Goal: Book appointment/travel/reservation

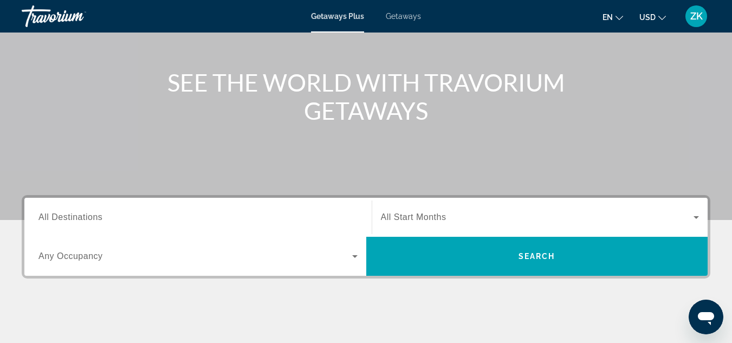
scroll to position [157, 0]
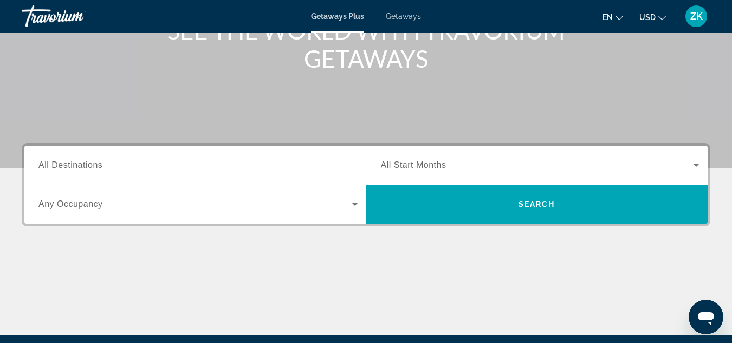
click at [54, 168] on span "All Destinations" at bounding box center [70, 164] width 64 height 9
click at [54, 168] on input "Destination All Destinations" at bounding box center [197, 165] width 319 height 13
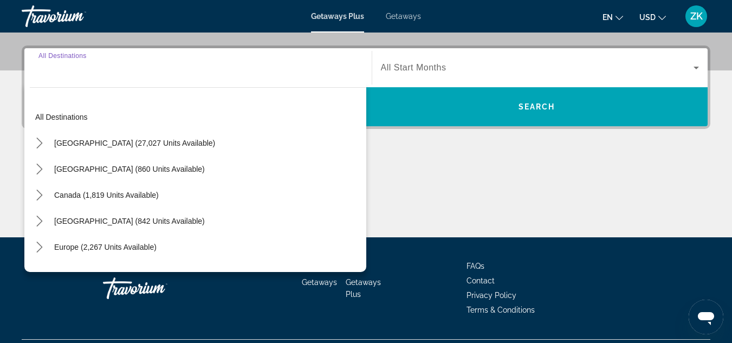
scroll to position [265, 0]
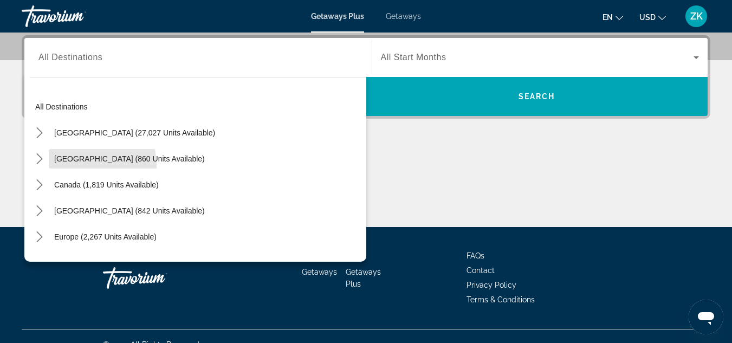
click at [54, 168] on span "Select destination: Mexico (860 units available)" at bounding box center [130, 159] width 162 height 26
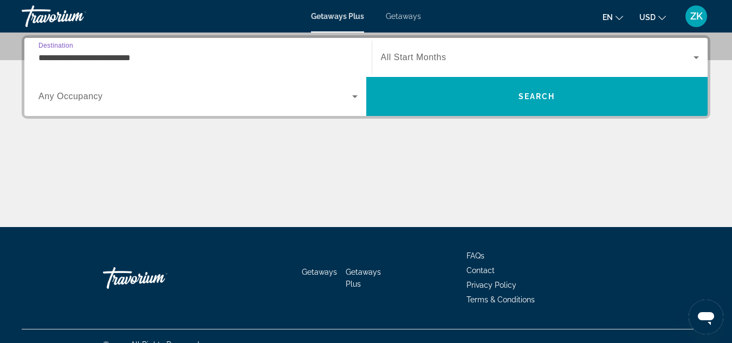
click at [60, 51] on input "**********" at bounding box center [197, 57] width 319 height 13
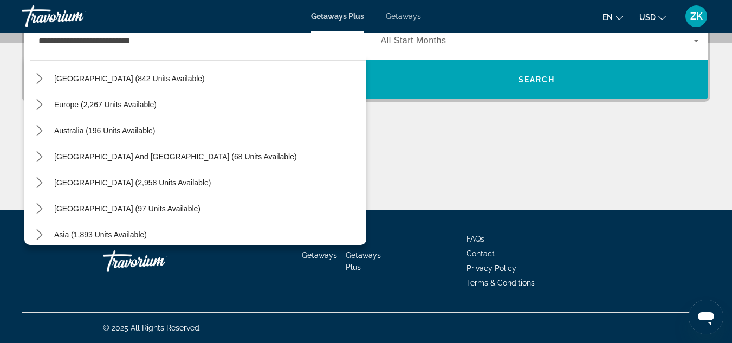
scroll to position [410, 0]
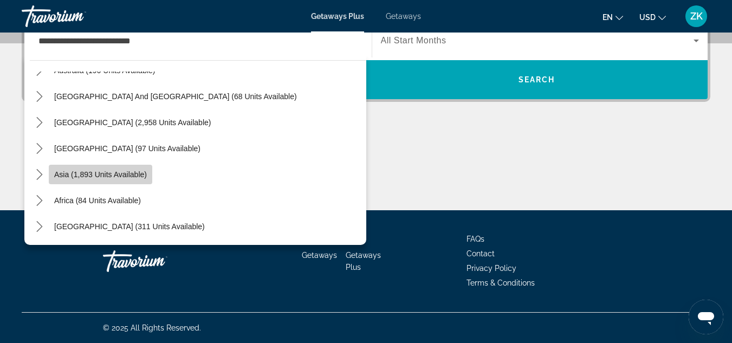
click at [83, 178] on span "Asia (1,893 units available)" at bounding box center [100, 174] width 93 height 9
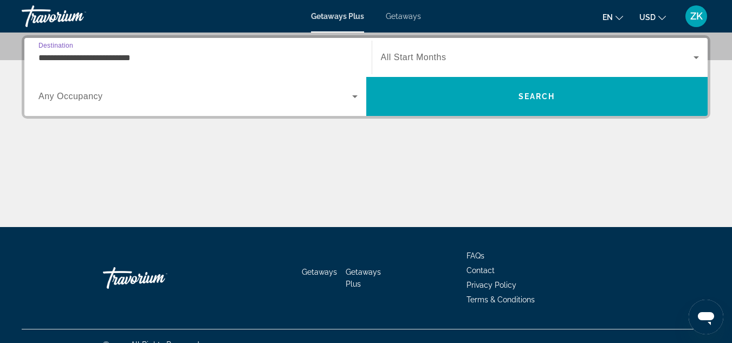
click at [126, 57] on input "**********" at bounding box center [197, 57] width 319 height 13
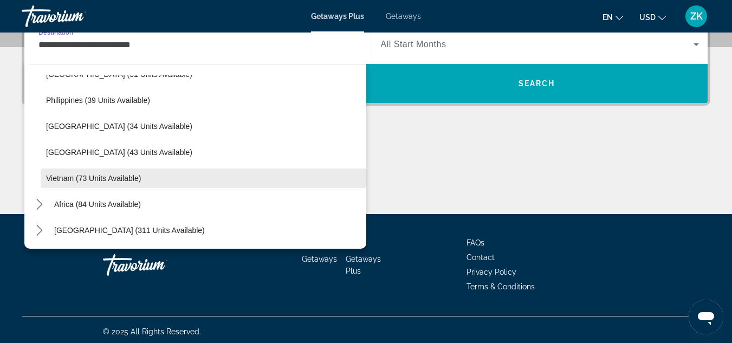
scroll to position [282, 0]
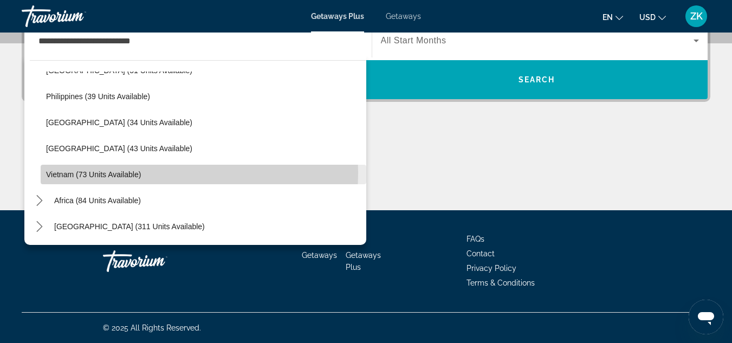
click at [115, 173] on span "Vietnam (73 units available)" at bounding box center [93, 174] width 95 height 9
type input "**********"
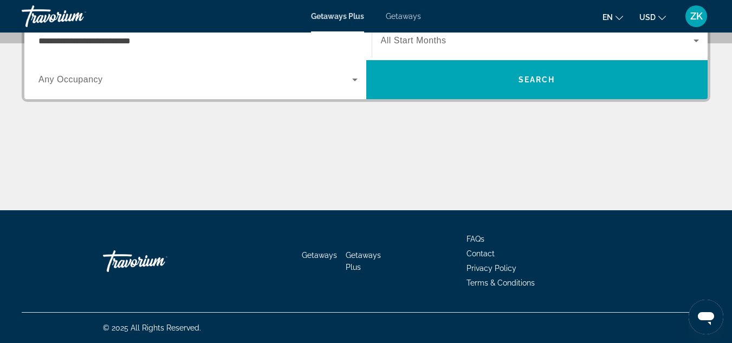
scroll to position [265, 0]
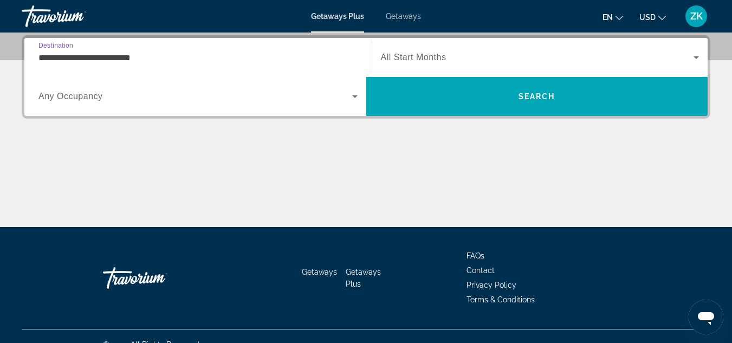
click at [133, 55] on input "**********" at bounding box center [197, 57] width 319 height 13
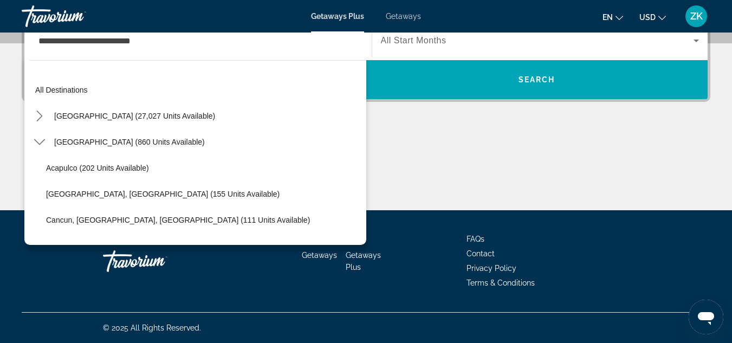
scroll to position [670, 0]
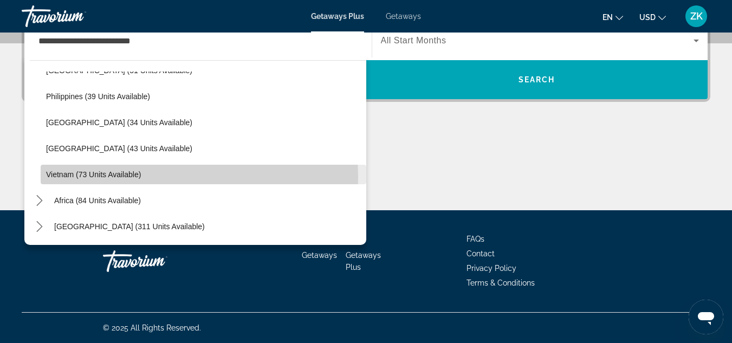
click at [108, 178] on span "Vietnam (73 units available)" at bounding box center [93, 174] width 95 height 9
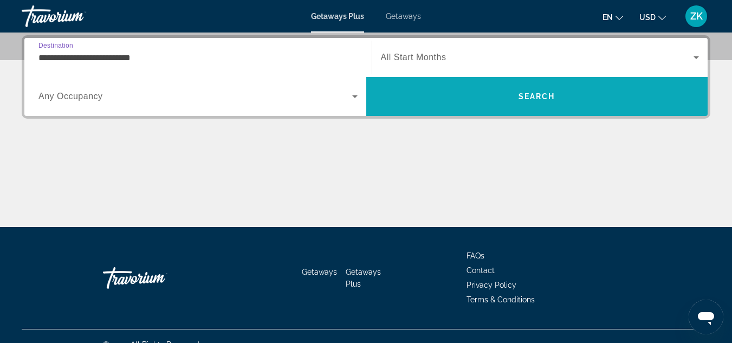
click at [428, 91] on span "Search" at bounding box center [537, 96] width 342 height 26
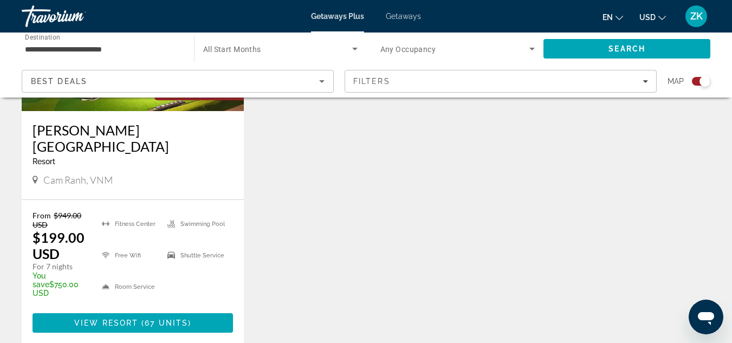
scroll to position [883, 0]
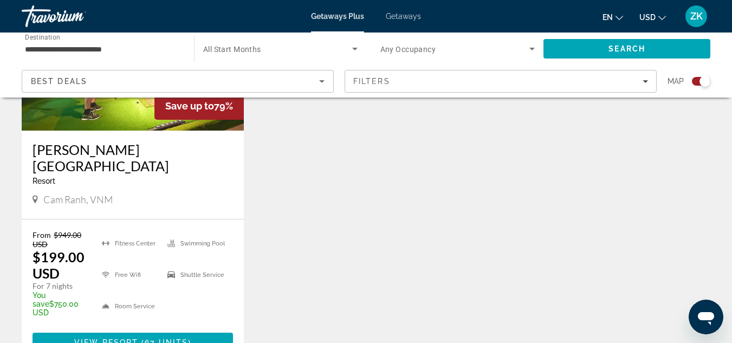
click at [126, 117] on img "Main content" at bounding box center [133, 43] width 222 height 173
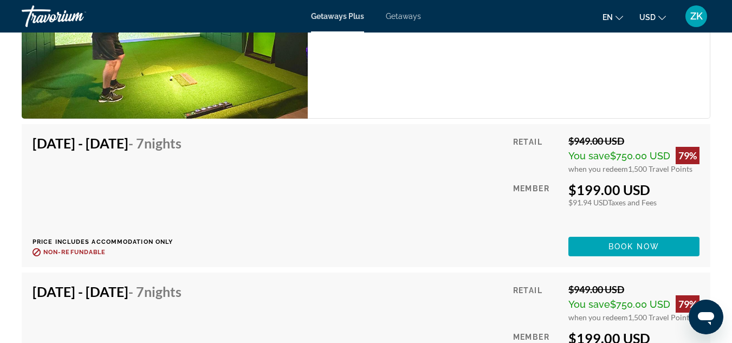
scroll to position [2223, 0]
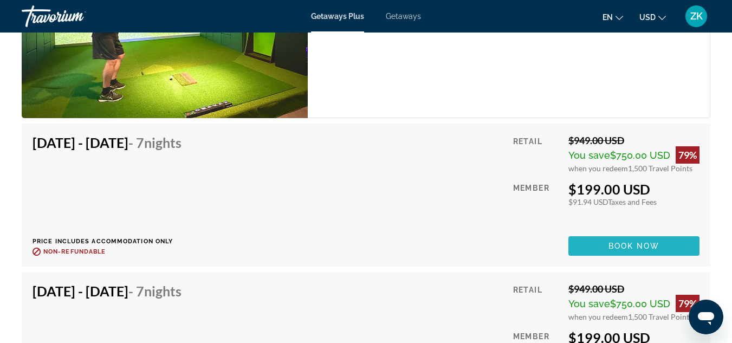
click at [630, 242] on span "Book now" at bounding box center [634, 246] width 51 height 9
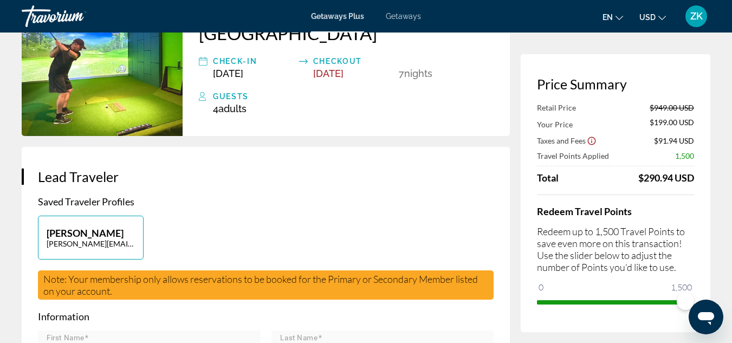
scroll to position [114, 0]
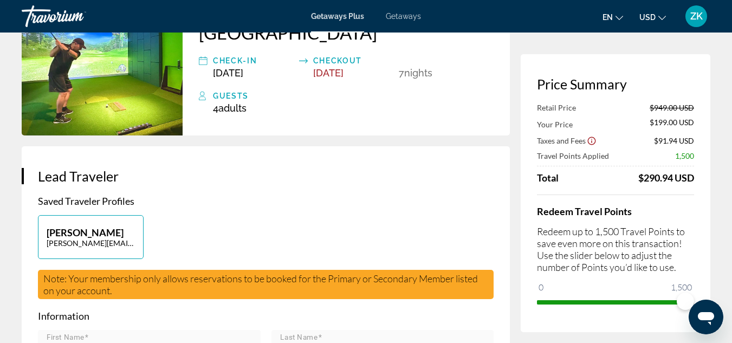
click at [209, 220] on div "[PERSON_NAME] [PERSON_NAME][EMAIL_ADDRESS][DOMAIN_NAME]" at bounding box center [266, 242] width 467 height 55
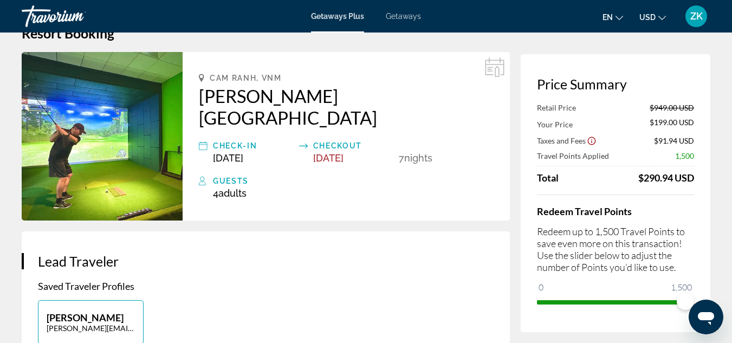
scroll to position [0, 0]
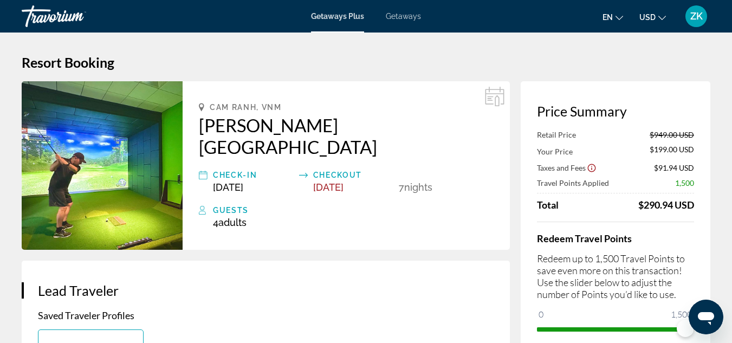
click at [134, 113] on img "Main content" at bounding box center [102, 165] width 161 height 169
click at [236, 120] on h2 "[PERSON_NAME][GEOGRAPHIC_DATA]" at bounding box center [346, 135] width 295 height 43
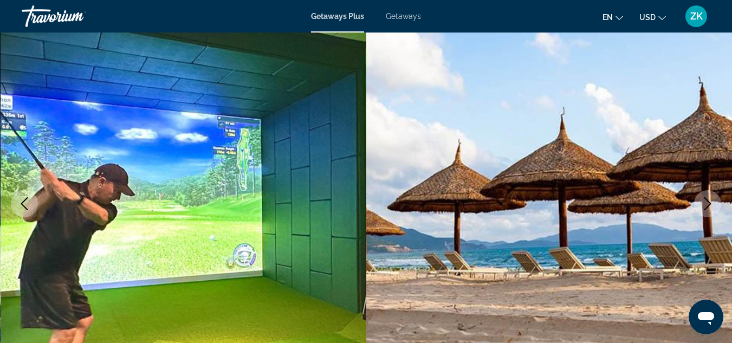
scroll to position [87, 0]
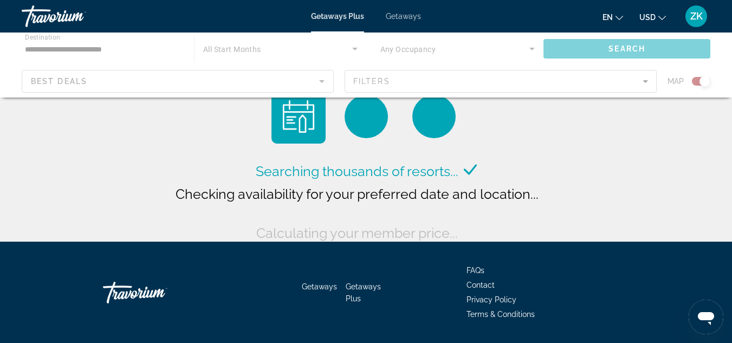
click at [320, 19] on span "Getaways Plus" at bounding box center [337, 16] width 53 height 9
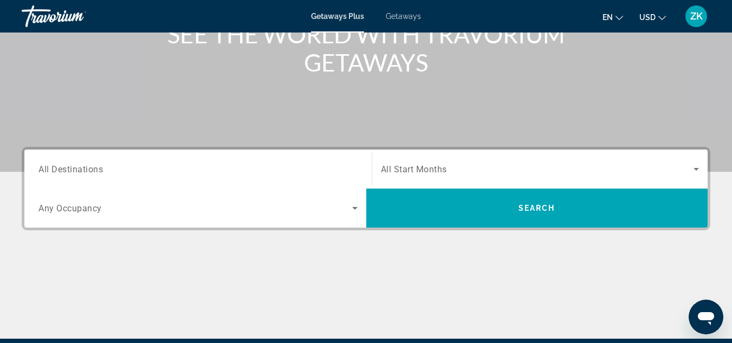
scroll to position [165, 0]
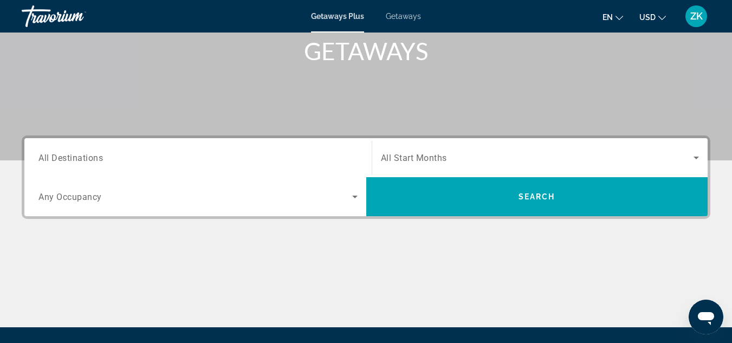
click at [102, 158] on span "All Destinations" at bounding box center [70, 157] width 65 height 10
click at [102, 158] on input "Destination All Destinations" at bounding box center [197, 158] width 319 height 13
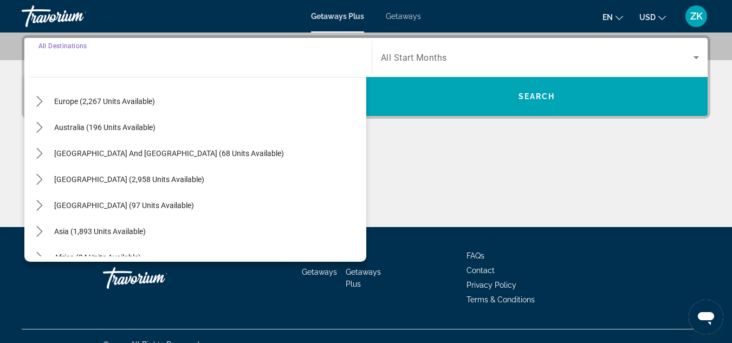
scroll to position [176, 0]
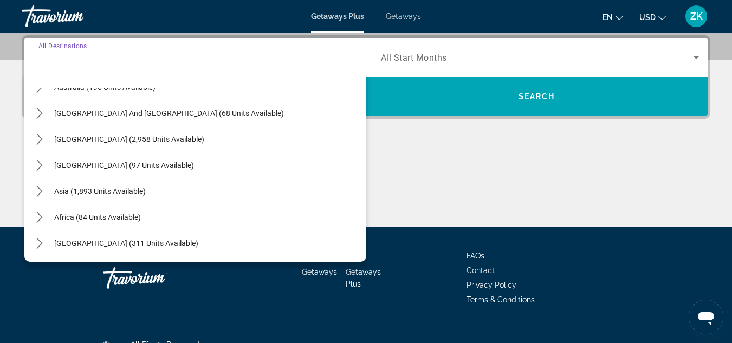
click at [112, 202] on span "Select destination: Asia (1,893 units available)" at bounding box center [100, 191] width 102 height 26
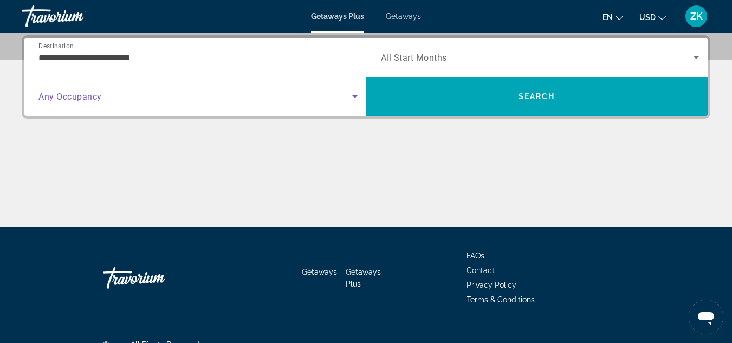
click at [101, 102] on span "Search widget" at bounding box center [195, 96] width 314 height 13
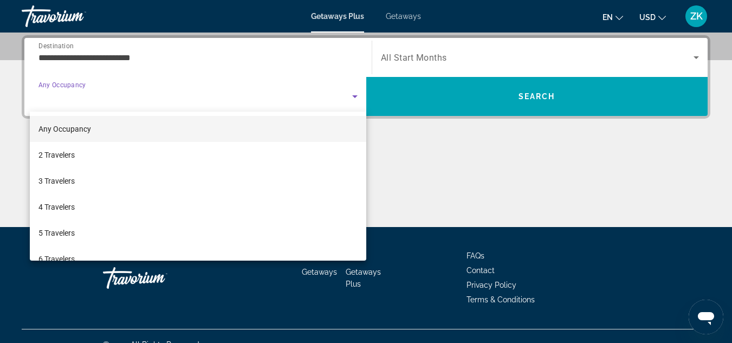
click at [99, 56] on div at bounding box center [366, 171] width 732 height 343
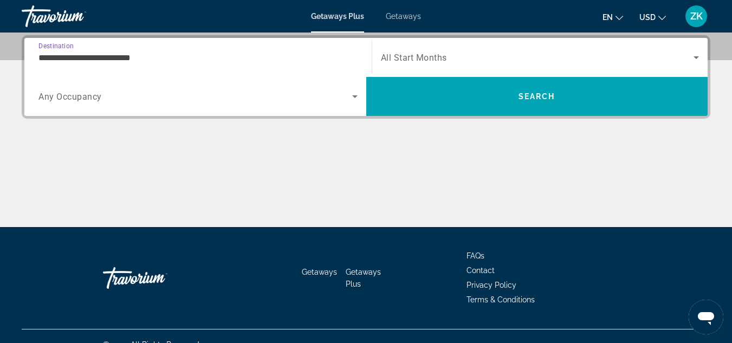
click at [99, 56] on input "**********" at bounding box center [197, 57] width 319 height 13
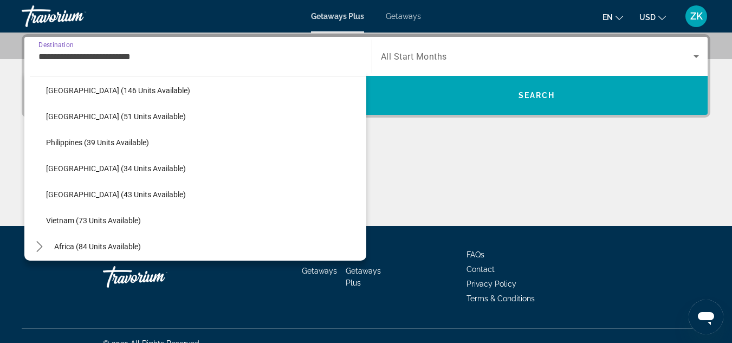
scroll to position [407, 0]
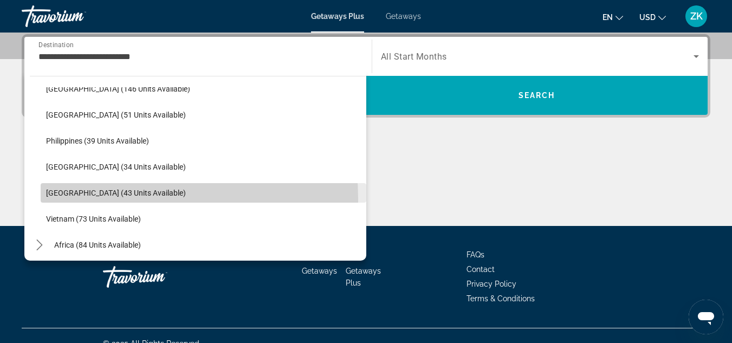
click at [98, 199] on span "Select destination: Thailand (43 units available)" at bounding box center [204, 193] width 326 height 26
type input "**********"
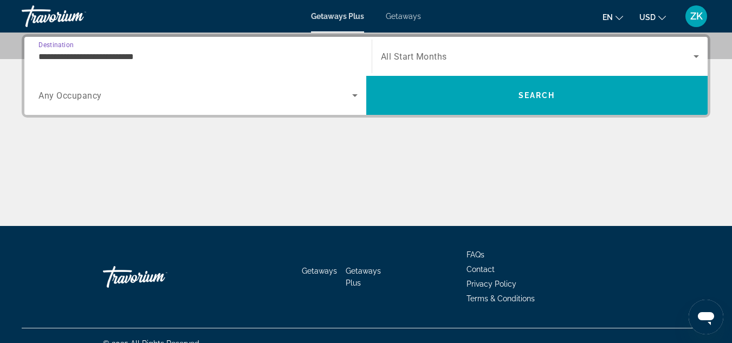
scroll to position [265, 0]
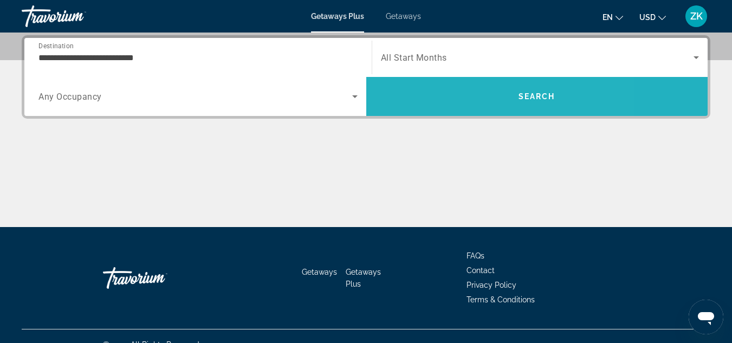
click at [465, 100] on span "Search" at bounding box center [537, 96] width 342 height 26
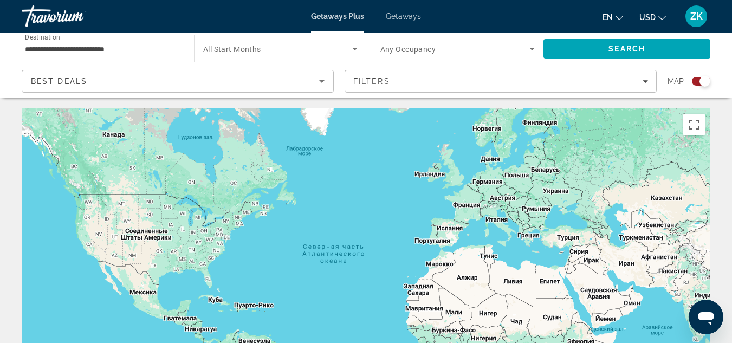
click at [703, 82] on div "Search widget" at bounding box center [705, 81] width 11 height 11
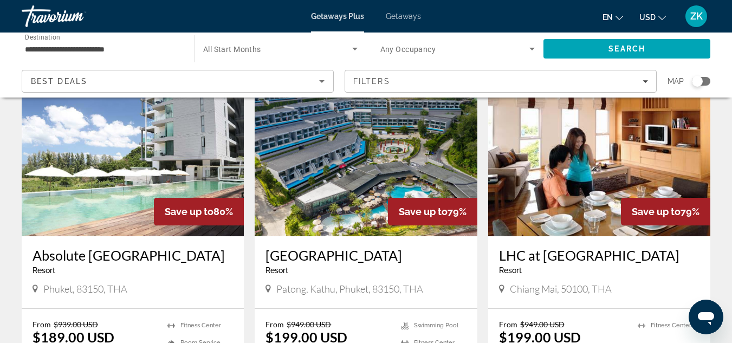
scroll to position [72, 0]
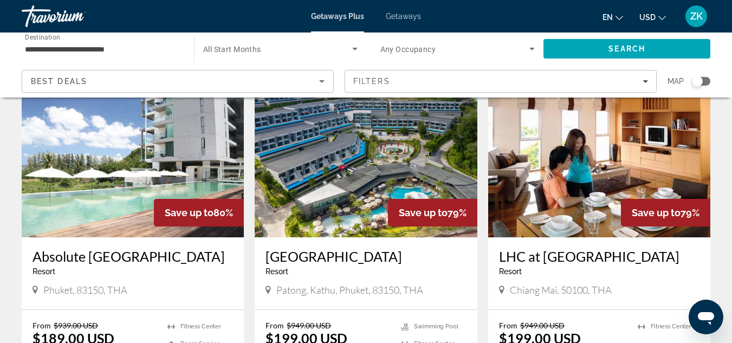
click at [360, 195] on img "Main content" at bounding box center [366, 150] width 222 height 173
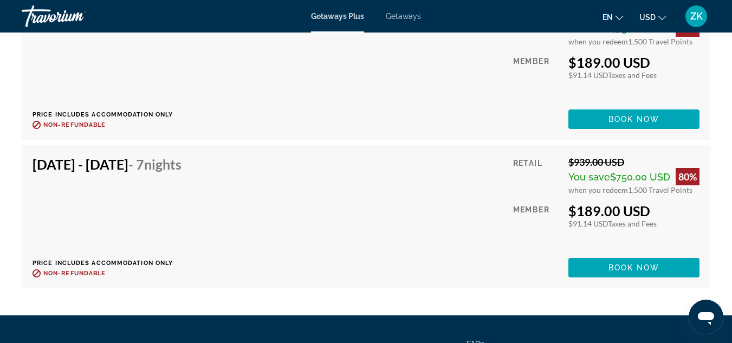
scroll to position [5699, 0]
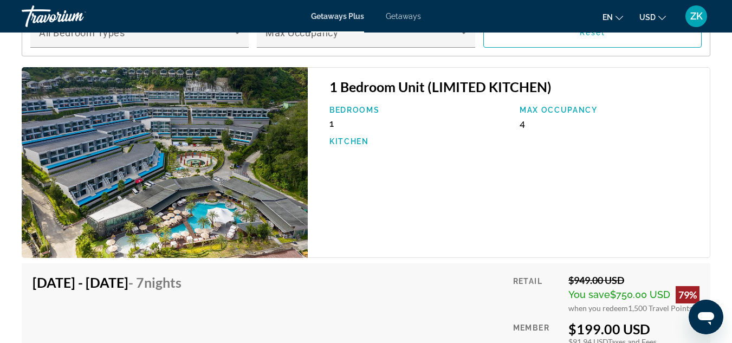
scroll to position [1990, 0]
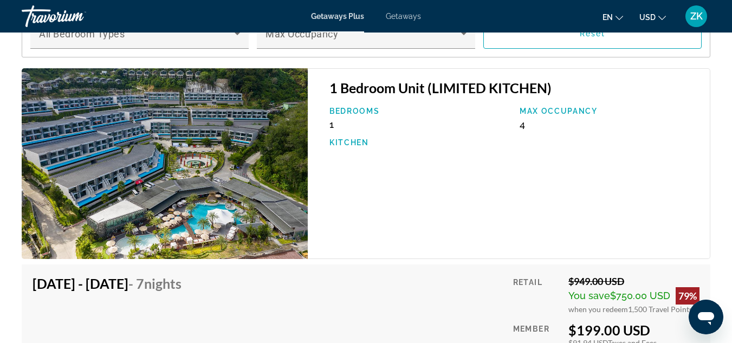
click at [414, 196] on div "1 Bedroom Unit (LIMITED KITCHEN) Bedrooms 1 Max Occupancy 4 Kitchen" at bounding box center [509, 163] width 403 height 191
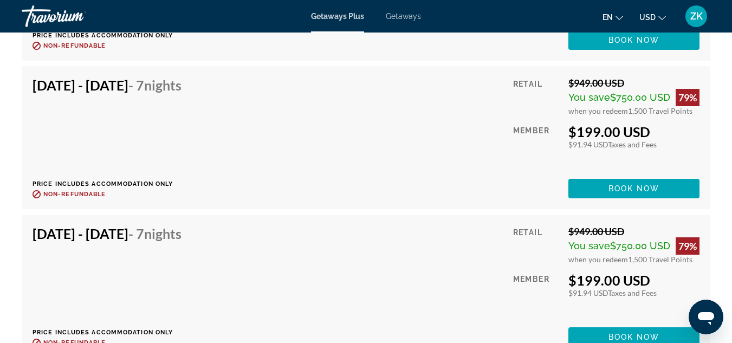
scroll to position [2337, 0]
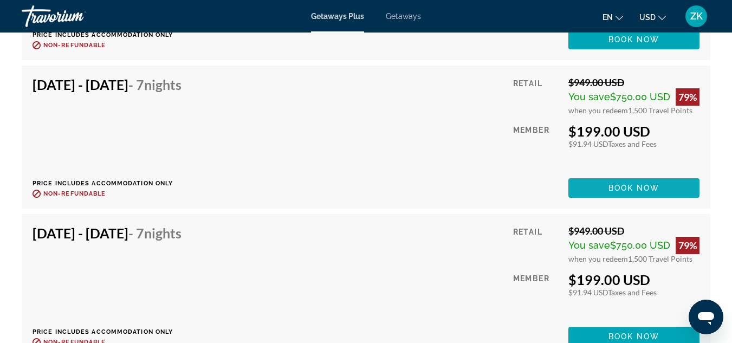
drag, startPoint x: 636, startPoint y: 190, endPoint x: 634, endPoint y: 185, distance: 5.7
click at [634, 185] on span "Book now" at bounding box center [634, 188] width 51 height 9
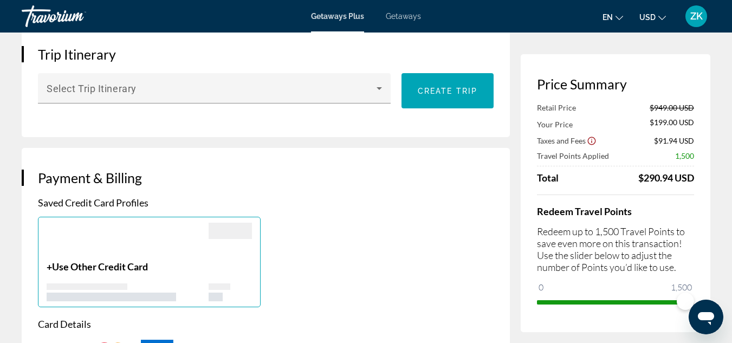
scroll to position [639, 0]
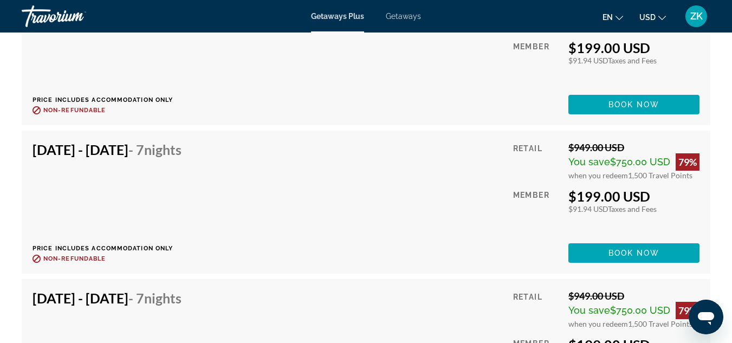
scroll to position [2421, 0]
